Goal: Transaction & Acquisition: Subscribe to service/newsletter

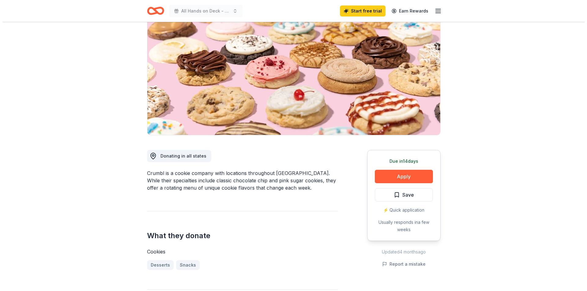
scroll to position [61, 0]
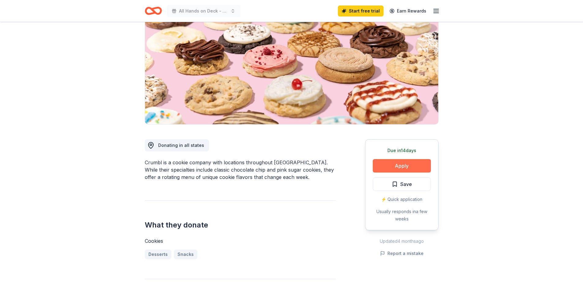
click at [409, 161] on button "Apply" at bounding box center [402, 165] width 58 height 13
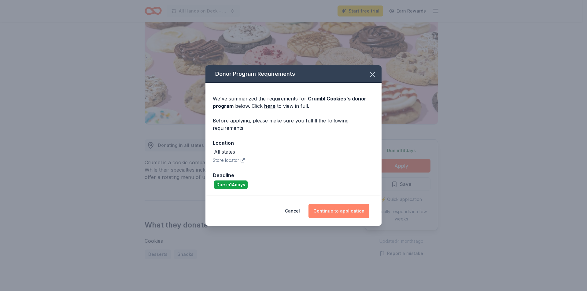
click at [346, 214] on button "Continue to application" at bounding box center [339, 211] width 61 height 15
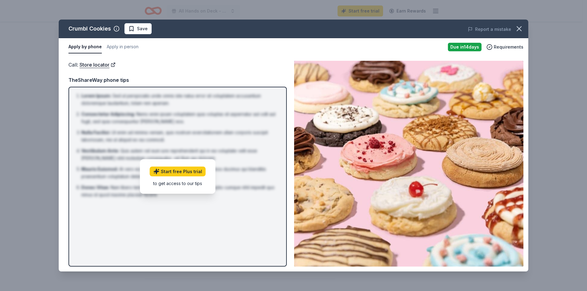
click at [133, 70] on div "Call : Store locator TheShareWay phone tips Lorem Ipsum : Sed ut perspiciatis u…" at bounding box center [178, 164] width 218 height 206
click at [128, 45] on button "Apply in person" at bounding box center [123, 47] width 32 height 13
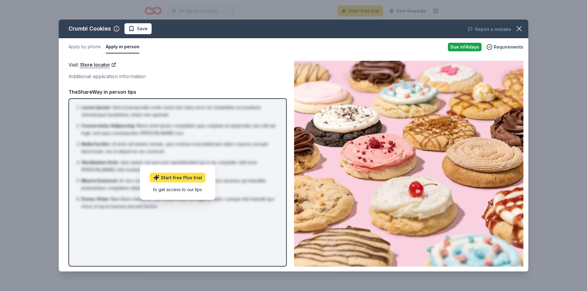
click at [181, 178] on link "Start free Plus trial" at bounding box center [178, 178] width 56 height 10
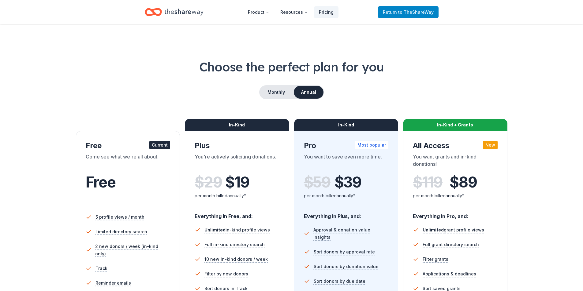
click at [397, 16] on link "Return to TheShareWay" at bounding box center [408, 12] width 61 height 12
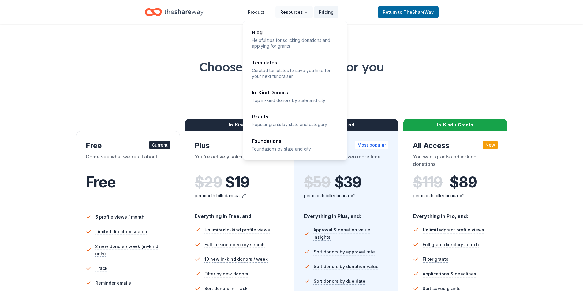
click at [301, 12] on button "Resources" at bounding box center [293, 12] width 37 height 12
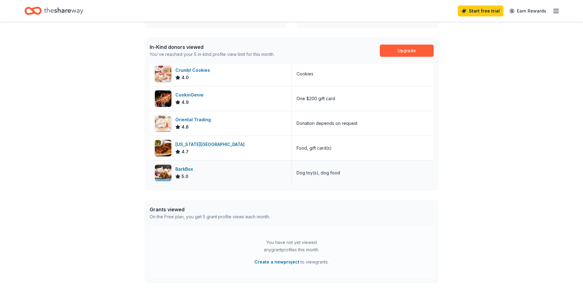
scroll to position [184, 0]
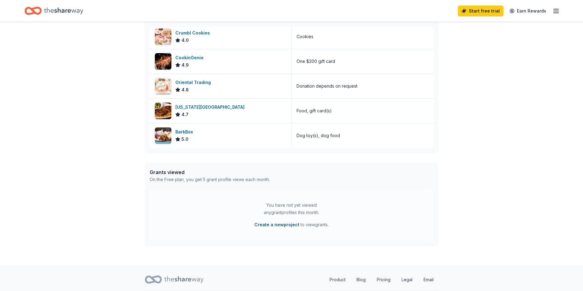
click at [281, 224] on button "Create a new project" at bounding box center [276, 224] width 45 height 7
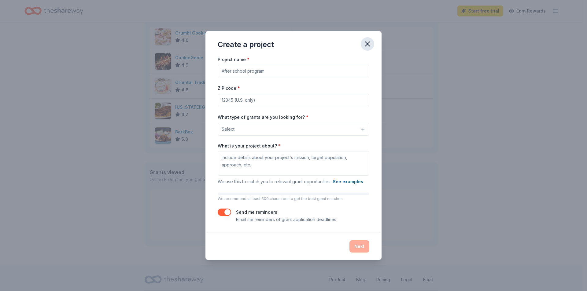
click at [365, 42] on icon "button" at bounding box center [367, 44] width 9 height 9
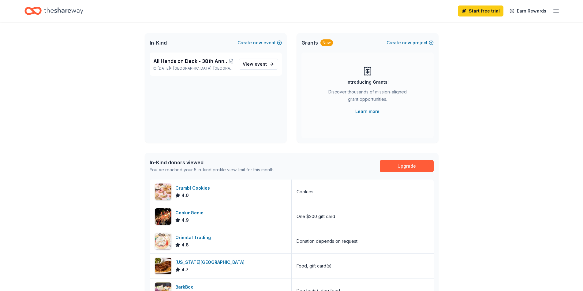
scroll to position [0, 0]
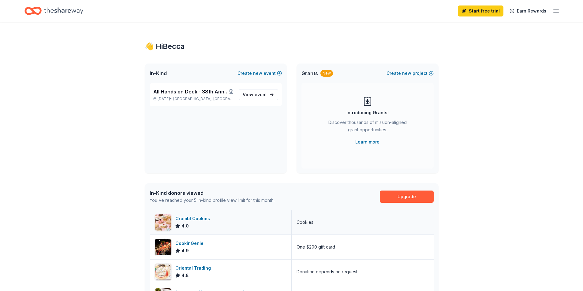
click at [191, 217] on div "Crumbl Cookies" at bounding box center [193, 218] width 37 height 7
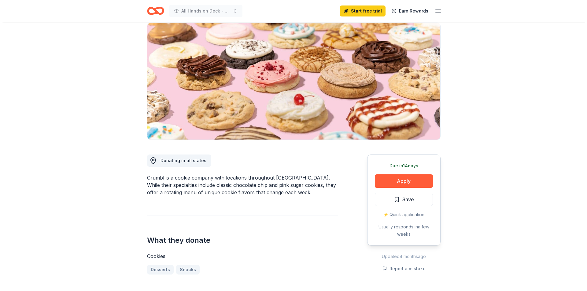
scroll to position [92, 0]
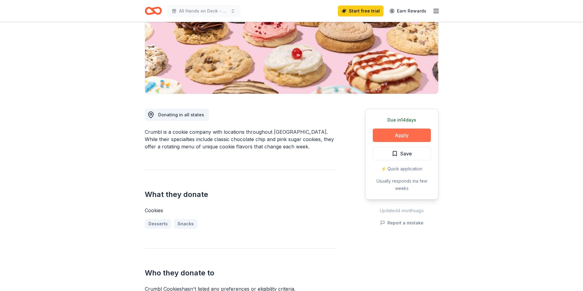
click at [389, 138] on button "Apply" at bounding box center [402, 135] width 58 height 13
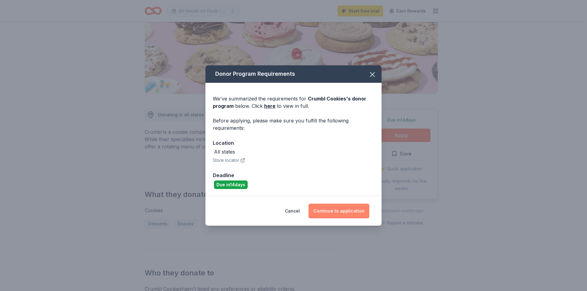
click at [328, 212] on button "Continue to application" at bounding box center [339, 211] width 61 height 15
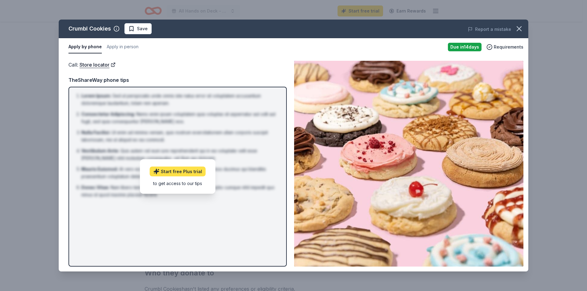
click at [180, 170] on link "Start free Plus trial" at bounding box center [178, 172] width 56 height 10
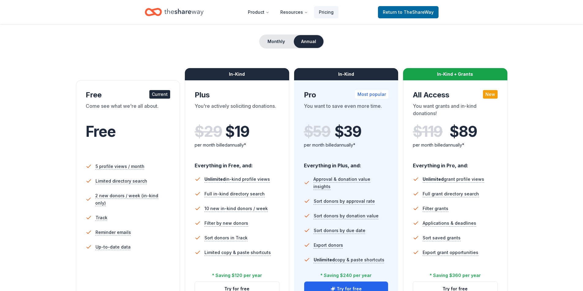
scroll to position [31, 0]
